Goal: Download file/media

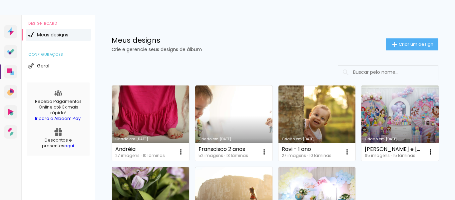
click at [139, 112] on link "Criado em [DATE]" at bounding box center [150, 122] width 77 height 75
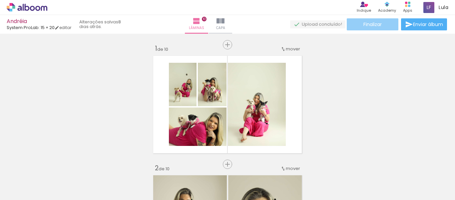
click at [374, 26] on span "Finalizar" at bounding box center [373, 24] width 18 height 5
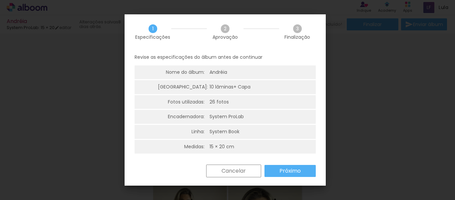
click at [0, 0] on slot "Próximo" at bounding box center [0, 0] width 0 height 0
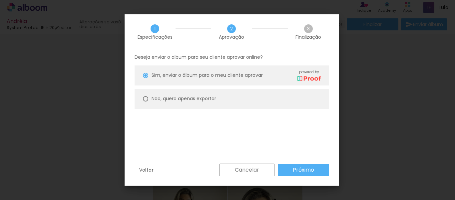
click at [145, 101] on paper-radio-button "Não, quero apenas exportar" at bounding box center [232, 99] width 195 height 20
type paper-radio-button "on"
click at [313, 165] on paper-button "Próximo" at bounding box center [303, 170] width 51 height 12
type input "Alta, 300 DPI"
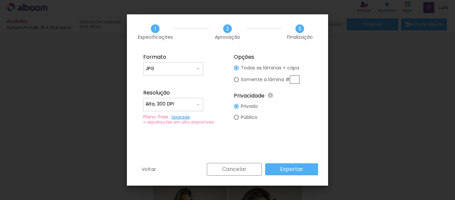
click at [0, 0] on slot "Exportar" at bounding box center [0, 0] width 0 height 0
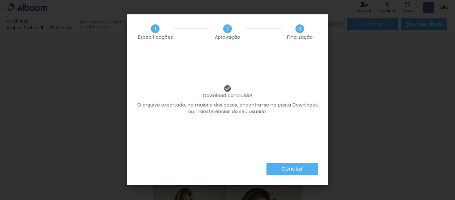
click at [0, 0] on slot "Concluir" at bounding box center [0, 0] width 0 height 0
